Goal: Use online tool/utility: Use online tool/utility

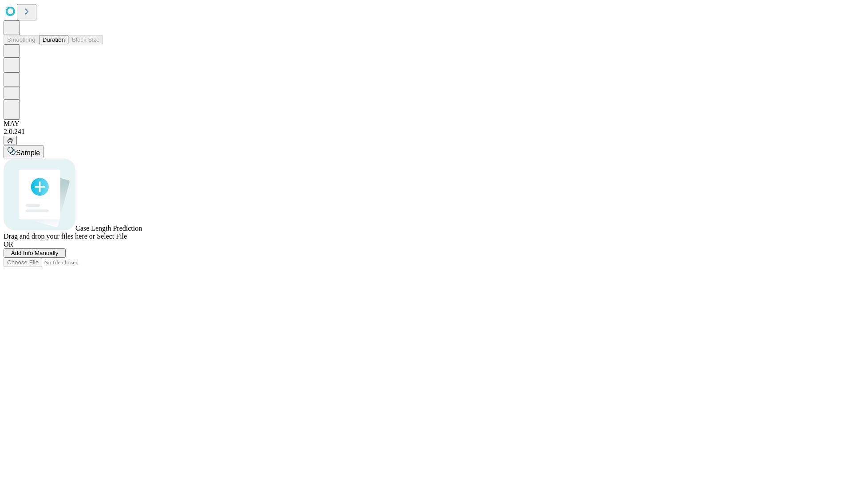
click at [65, 44] on button "Duration" at bounding box center [53, 39] width 29 height 9
click at [127, 240] on span "Select File" at bounding box center [112, 236] width 30 height 8
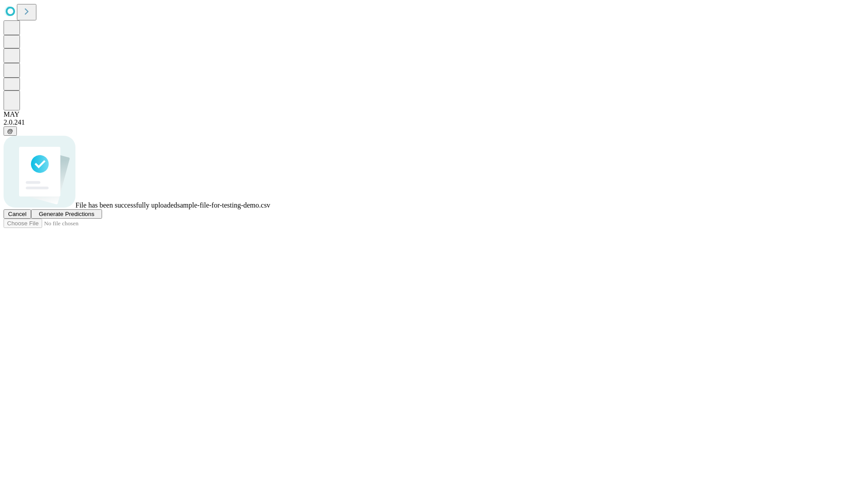
click at [94, 217] on span "Generate Predictions" at bounding box center [66, 214] width 55 height 7
